Goal: Communication & Community: Connect with others

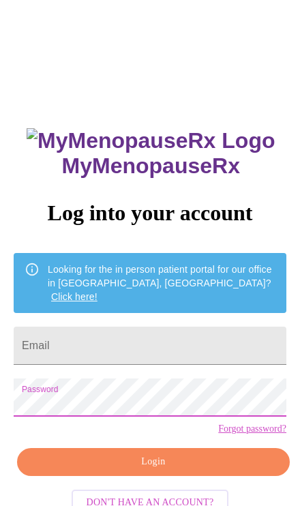
click at [234, 327] on input "Email" at bounding box center [150, 346] width 273 height 38
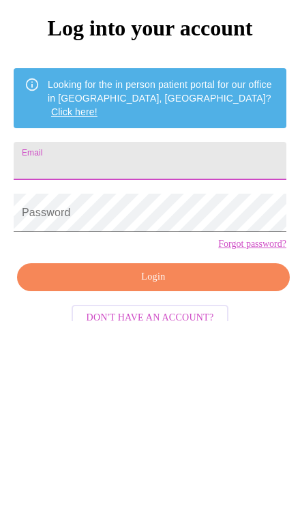
scroll to position [85, 0]
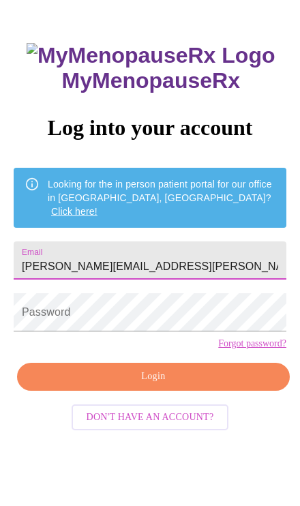
type input "cole.rachel@gmail.com"
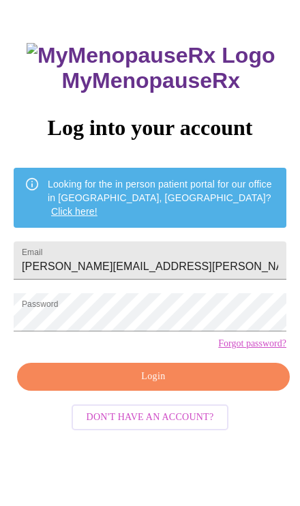
click at [207, 385] on span "Login" at bounding box center [153, 376] width 241 height 17
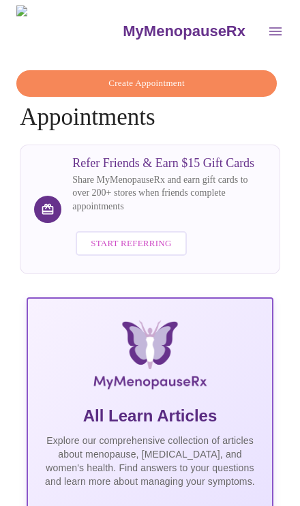
click at [269, 27] on icon "open drawer" at bounding box center [275, 31] width 12 height 8
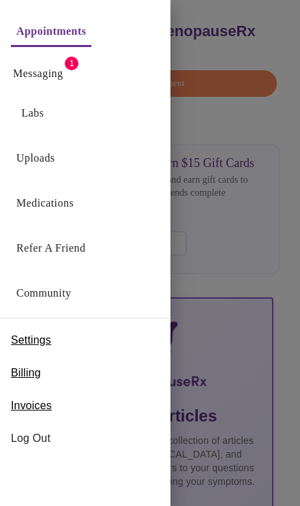
click at [63, 75] on link "Messaging" at bounding box center [38, 73] width 50 height 19
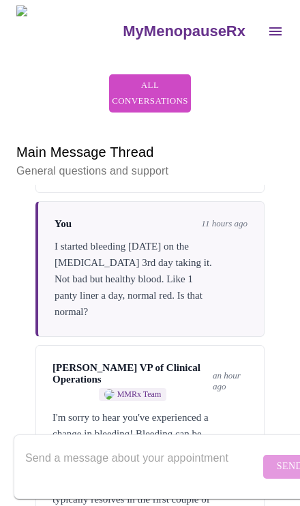
scroll to position [1249, 0]
